Goal: Check status: Check status

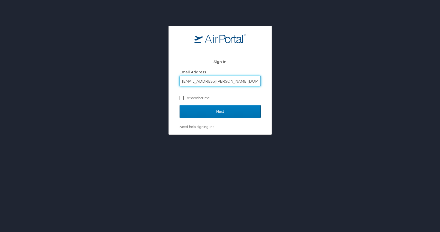
type input "becca.ward@utahjazz.com"
click at [182, 97] on label "Remember me" at bounding box center [220, 98] width 81 height 8
click at [182, 97] on input "Remember me" at bounding box center [181, 97] width 3 height 3
checkbox input "true"
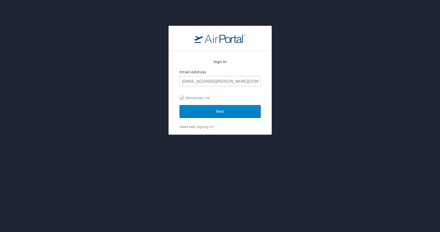
click at [217, 112] on input "Next" at bounding box center [220, 111] width 81 height 13
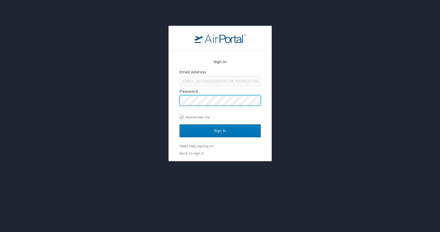
click at [220, 130] on input "Sign In" at bounding box center [220, 130] width 81 height 13
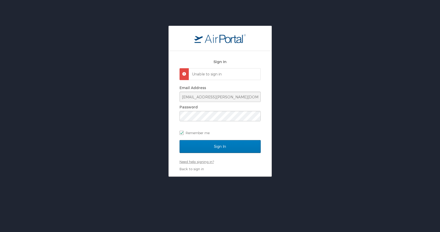
click at [194, 160] on link "Need help signing in?" at bounding box center [197, 161] width 34 height 4
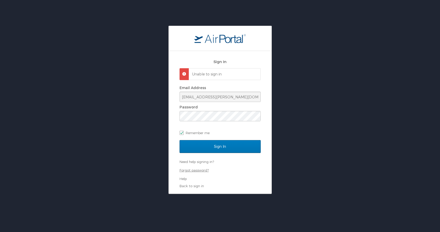
click at [196, 169] on link "Forgot password?" at bounding box center [194, 170] width 29 height 4
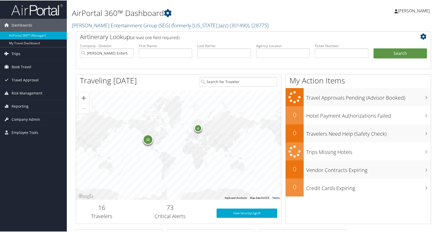
click at [15, 52] on span "Trips" at bounding box center [16, 53] width 9 height 13
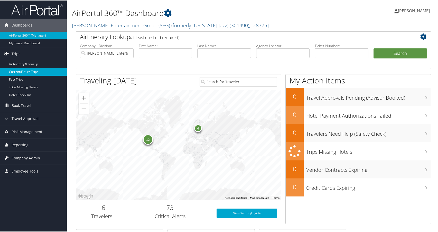
click at [29, 71] on link "Current/Future Trips" at bounding box center [33, 71] width 67 height 8
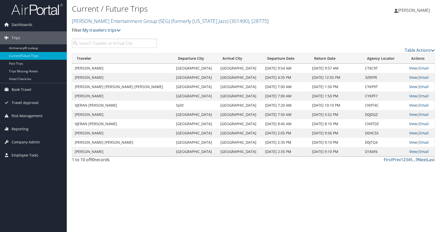
click at [421, 159] on link "Next" at bounding box center [422, 160] width 9 height 6
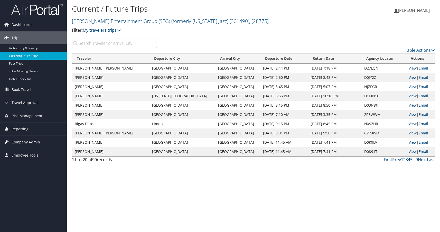
click at [421, 158] on link "Next" at bounding box center [422, 160] width 9 height 6
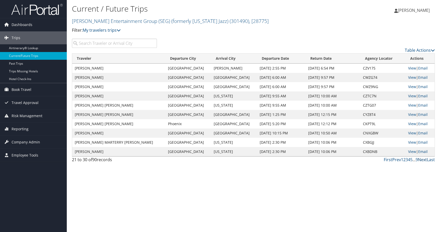
click at [423, 159] on link "Next" at bounding box center [422, 160] width 9 height 6
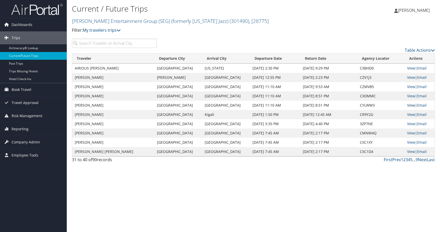
click at [407, 104] on link "View" at bounding box center [411, 105] width 8 height 5
click at [424, 159] on link "Next" at bounding box center [422, 160] width 9 height 6
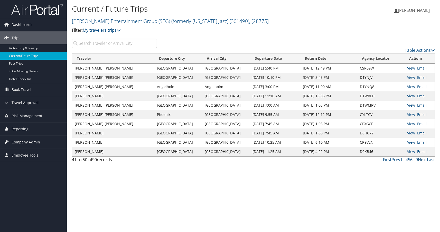
click at [424, 159] on link "Next" at bounding box center [422, 160] width 9 height 6
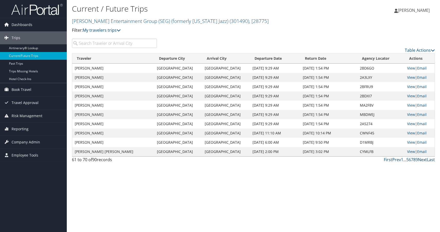
click at [424, 159] on link "Next" at bounding box center [422, 160] width 9 height 6
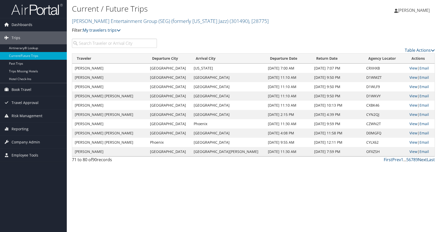
click at [424, 159] on link "Next" at bounding box center [422, 160] width 9 height 6
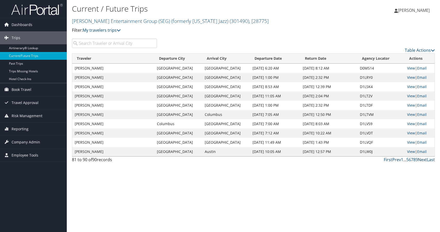
click at [424, 159] on link "Next" at bounding box center [422, 160] width 9 height 6
click at [397, 159] on link "Prev" at bounding box center [397, 160] width 9 height 6
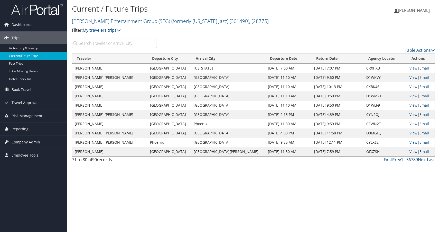
click at [397, 159] on link "Prev" at bounding box center [397, 160] width 9 height 6
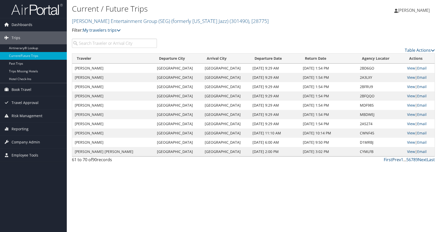
click at [397, 159] on link "Prev" at bounding box center [397, 160] width 9 height 6
click at [107, 44] on input "search" at bounding box center [114, 43] width 85 height 9
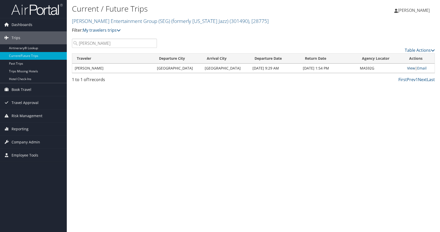
type input "[PERSON_NAME]"
click at [409, 67] on link "View" at bounding box center [411, 68] width 8 height 5
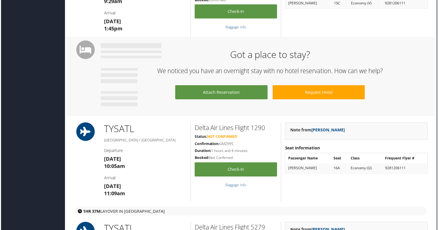
scroll to position [240, 3]
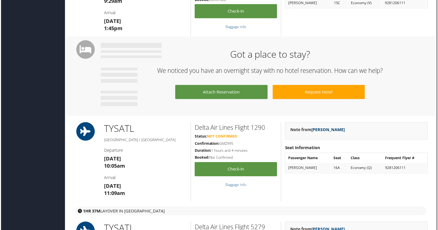
click at [318, 133] on link "[PERSON_NAME]" at bounding box center [328, 130] width 33 height 6
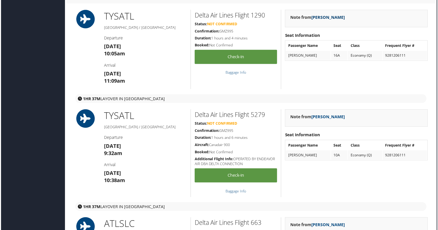
scroll to position [278, 3]
